Goal: Task Accomplishment & Management: Manage account settings

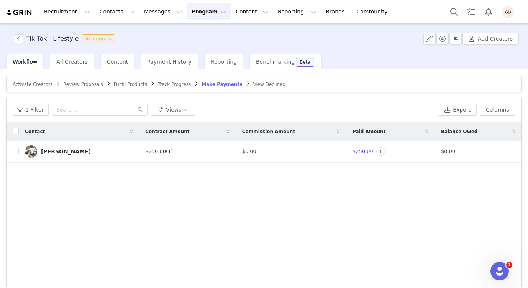
click at [504, 9] on img "Profile" at bounding box center [508, 12] width 12 height 12
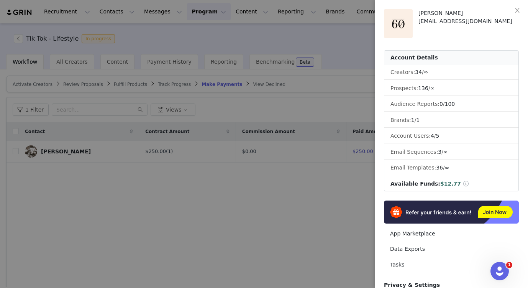
scroll to position [100, 0]
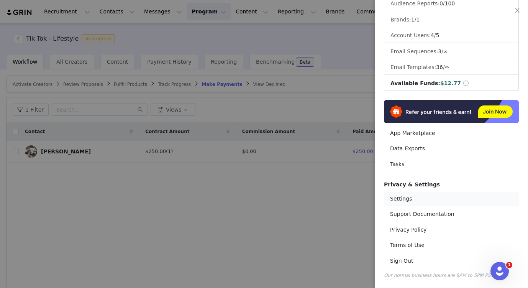
click at [410, 194] on link "Settings" at bounding box center [451, 199] width 135 height 14
select select "UTC"
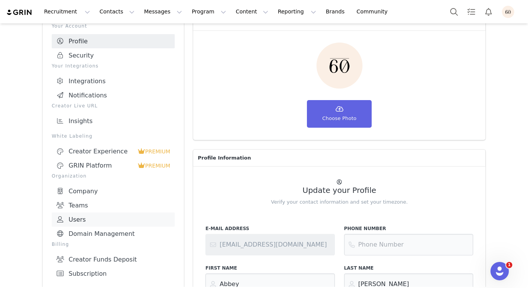
scroll to position [53, 0]
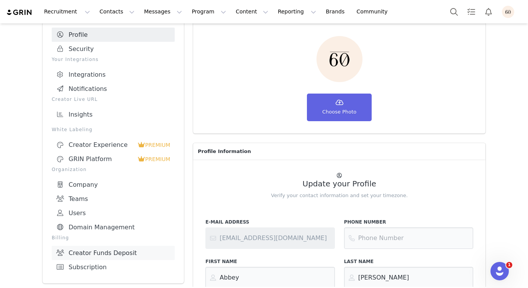
click at [110, 247] on link "Creator Funds Deposit" at bounding box center [113, 253] width 123 height 14
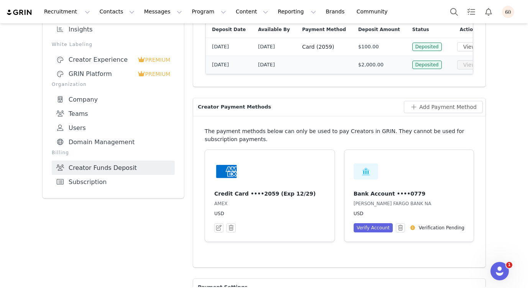
scroll to position [139, 0]
click at [376, 231] on button "Verify Account" at bounding box center [373, 226] width 39 height 9
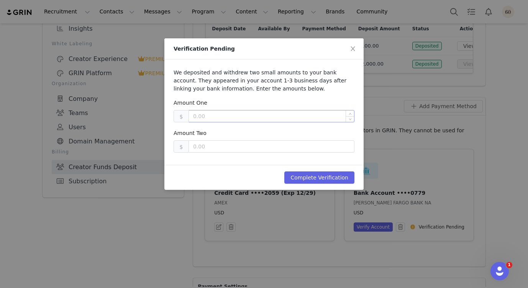
click at [236, 114] on input at bounding box center [271, 115] width 165 height 11
type input "0.01"
click at [218, 147] on input at bounding box center [271, 146] width 165 height 11
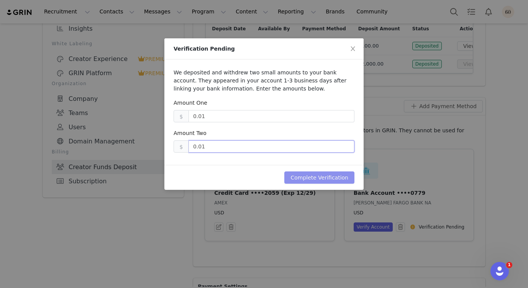
type input "0.01"
click at [324, 176] on button "Complete Verification" at bounding box center [319, 177] width 70 height 12
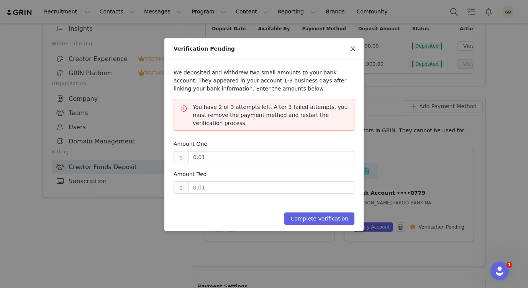
click at [353, 50] on icon "icon: close" at bounding box center [353, 48] width 4 height 5
